Goal: Find specific page/section: Find specific page/section

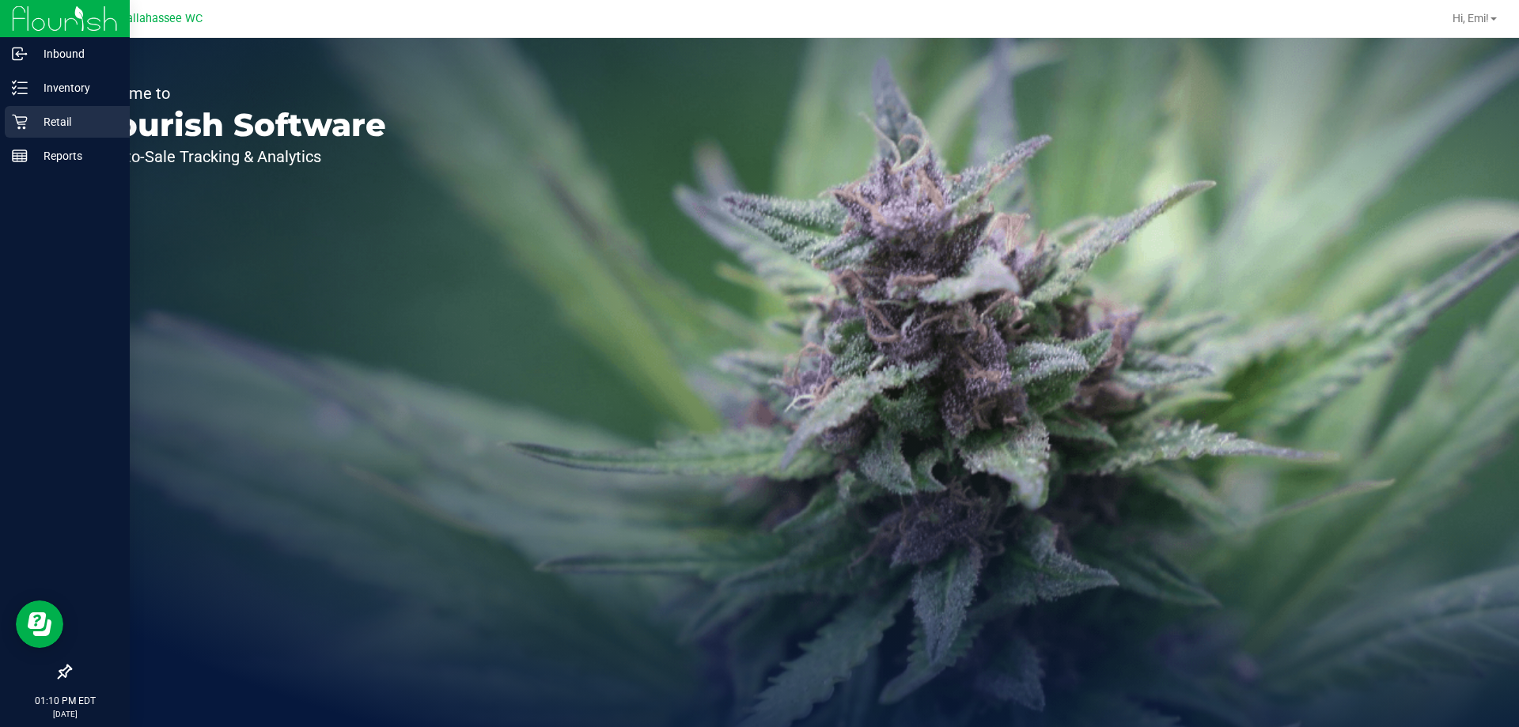
click at [55, 119] on p "Retail" at bounding box center [75, 121] width 95 height 19
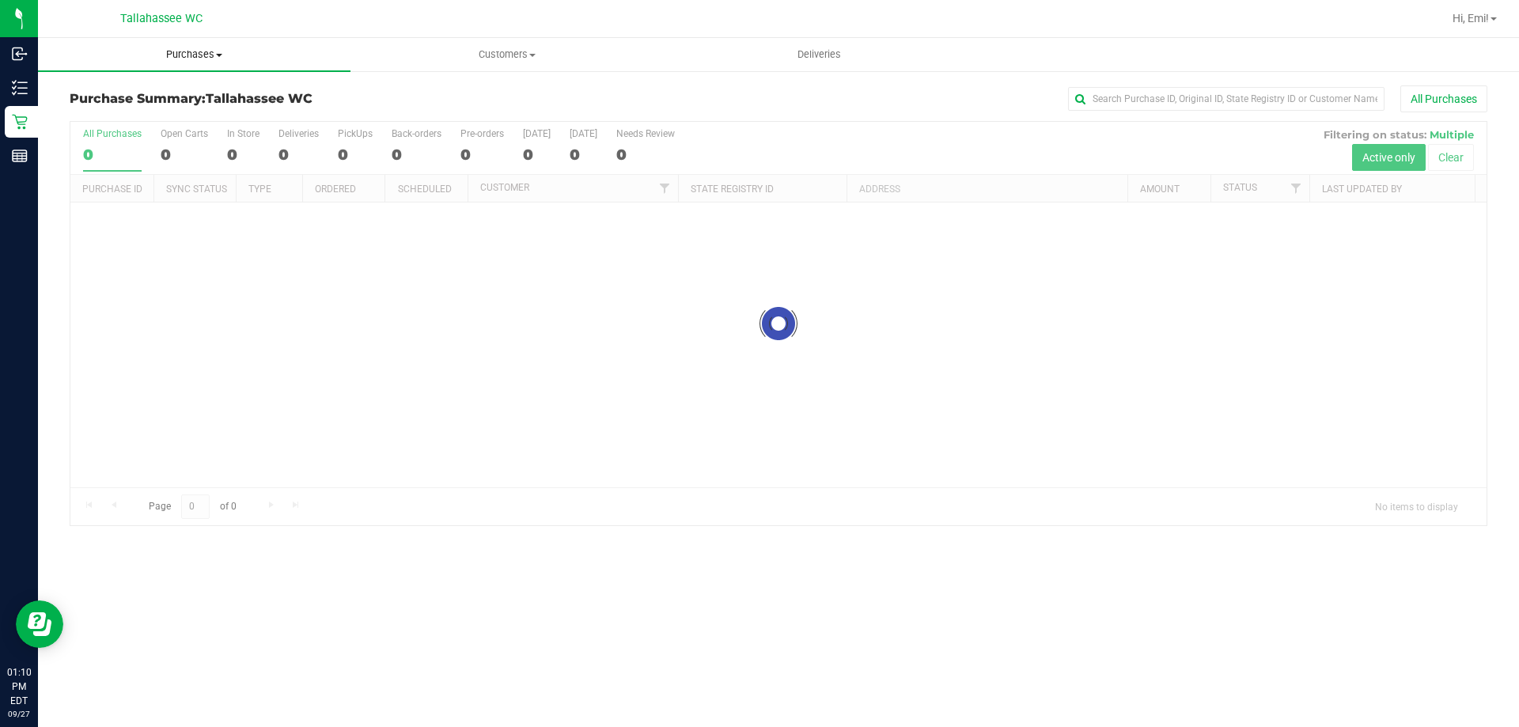
click at [206, 49] on span "Purchases" at bounding box center [194, 54] width 312 height 14
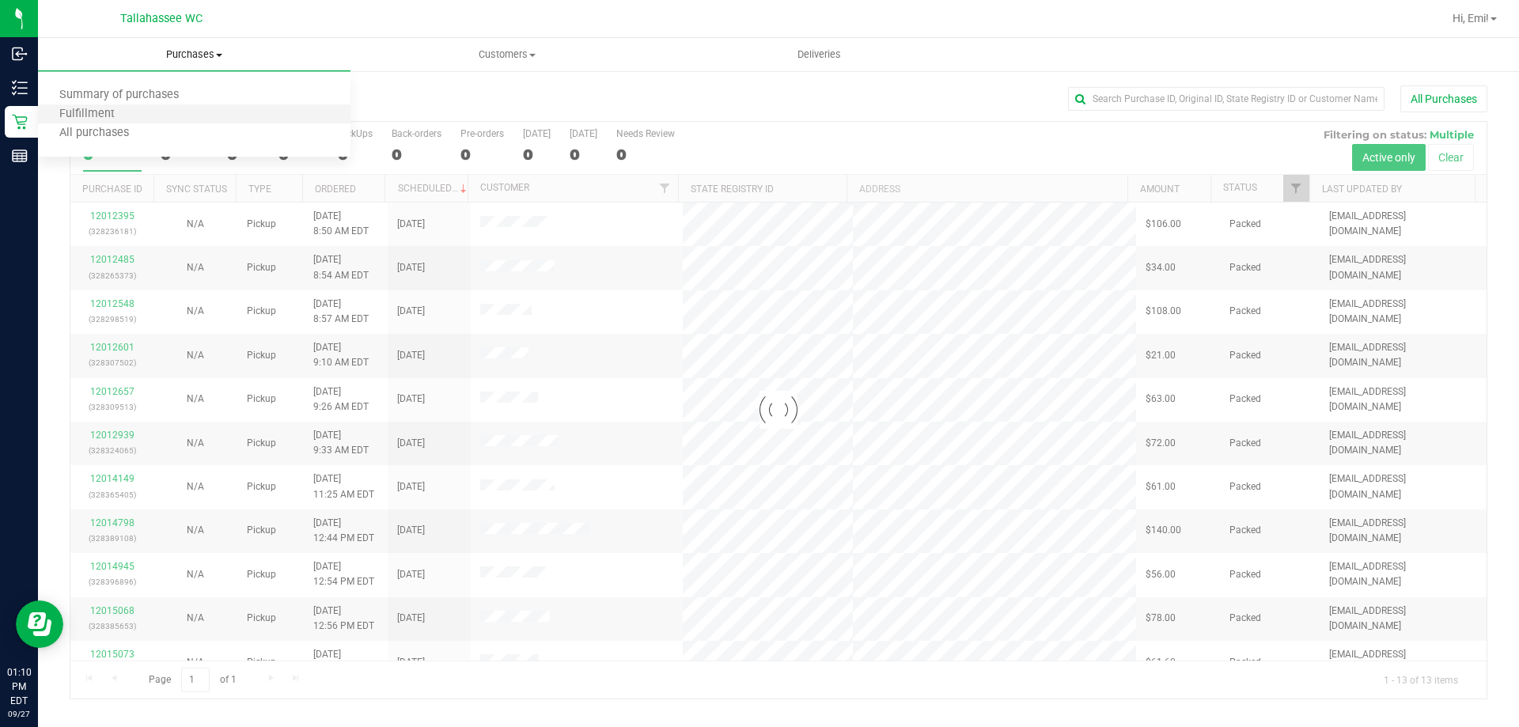
click at [210, 107] on li "Fulfillment" at bounding box center [194, 114] width 312 height 19
